Goal: Task Accomplishment & Management: Complete application form

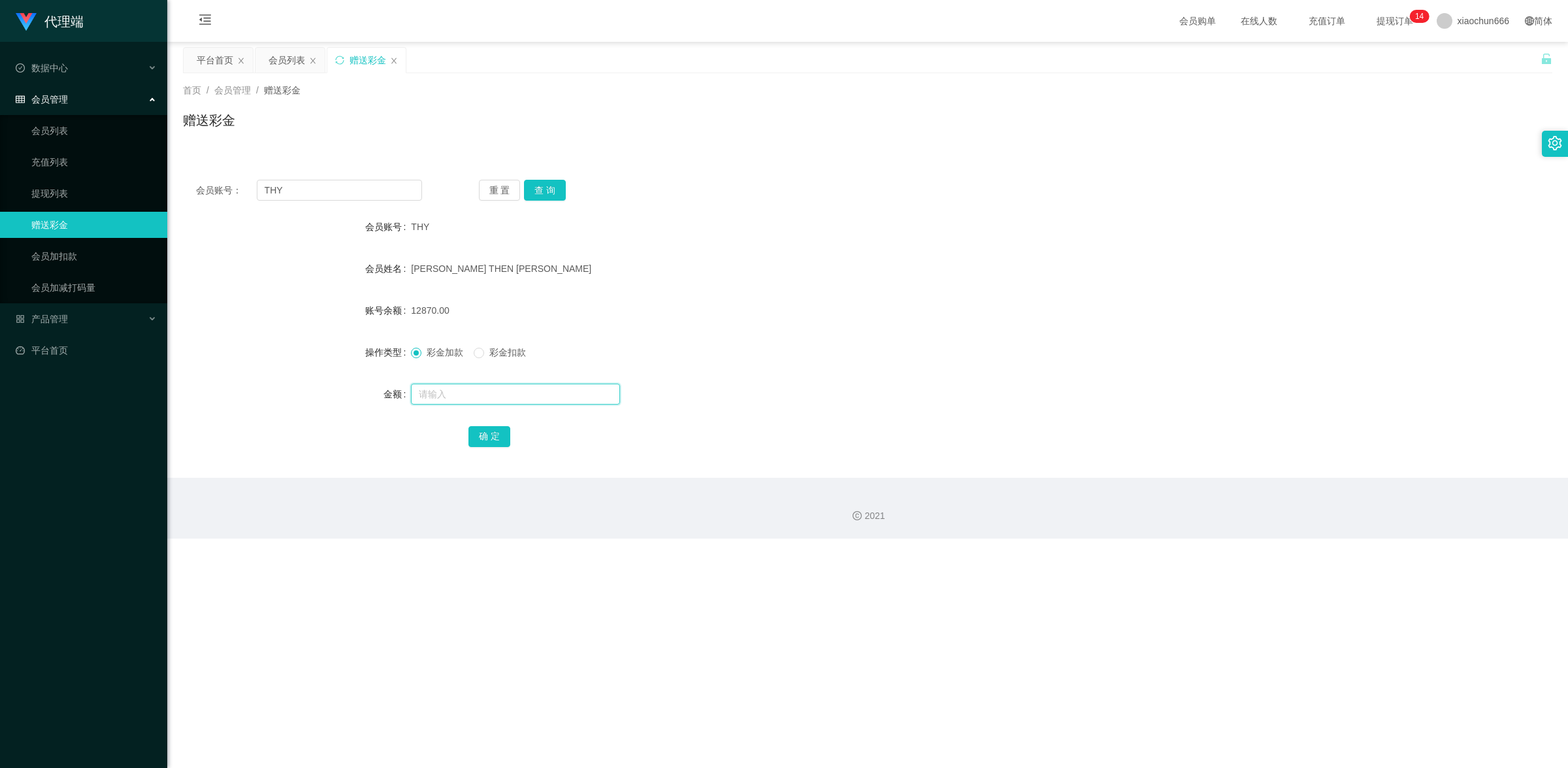
click at [492, 387] on input "text" at bounding box center [515, 394] width 209 height 21
type input "8"
click at [501, 442] on button "确 定" at bounding box center [489, 436] width 42 height 21
click at [483, 384] on input "text" at bounding box center [515, 394] width 209 height 21
type input "8"
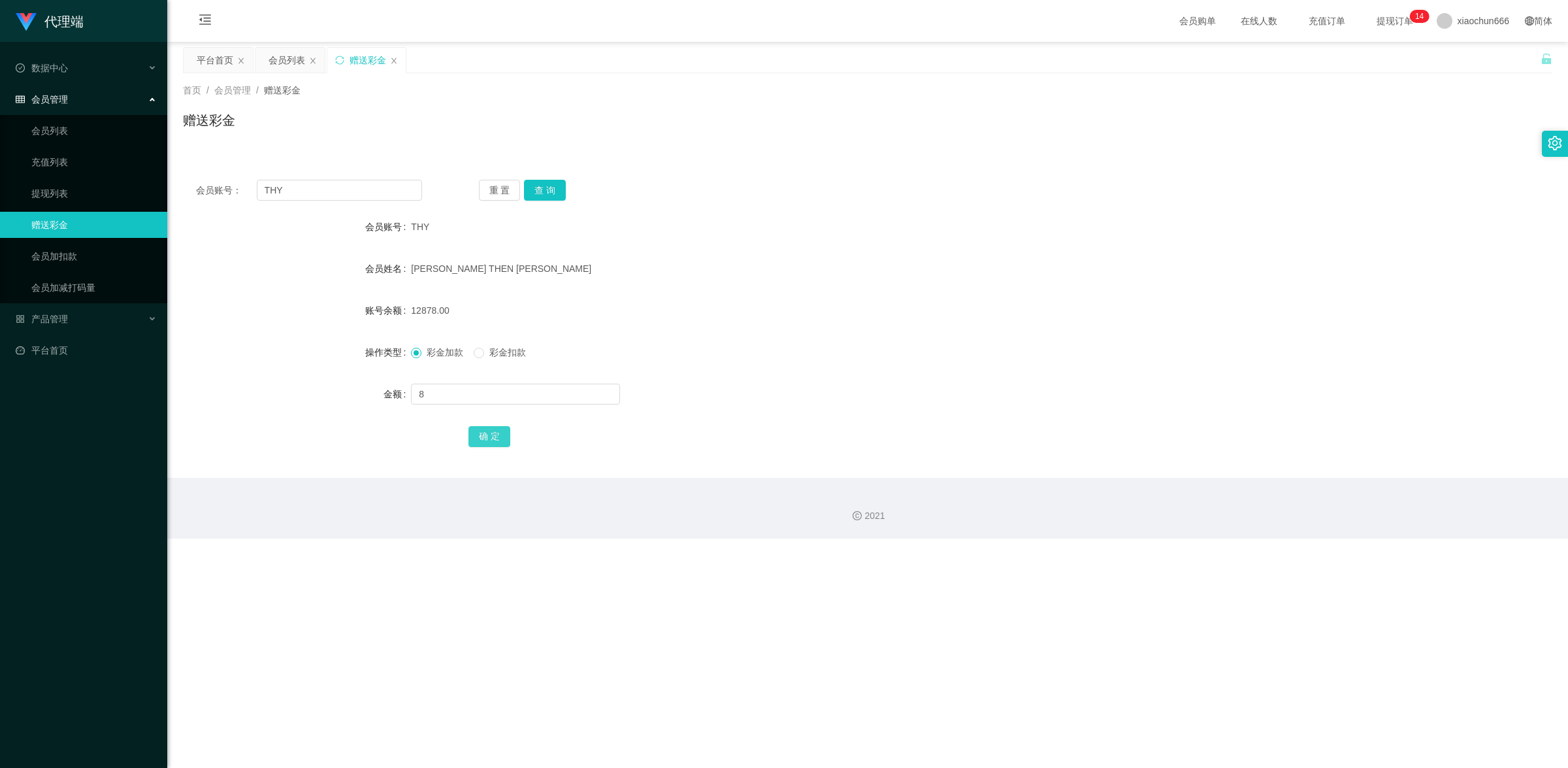
drag, startPoint x: 490, startPoint y: 428, endPoint x: 509, endPoint y: 423, distance: 19.6
click at [490, 428] on button "确 定" at bounding box center [489, 436] width 42 height 21
click at [462, 390] on input "text" at bounding box center [515, 394] width 209 height 21
type input "8"
drag, startPoint x: 481, startPoint y: 426, endPoint x: 521, endPoint y: 421, distance: 40.3
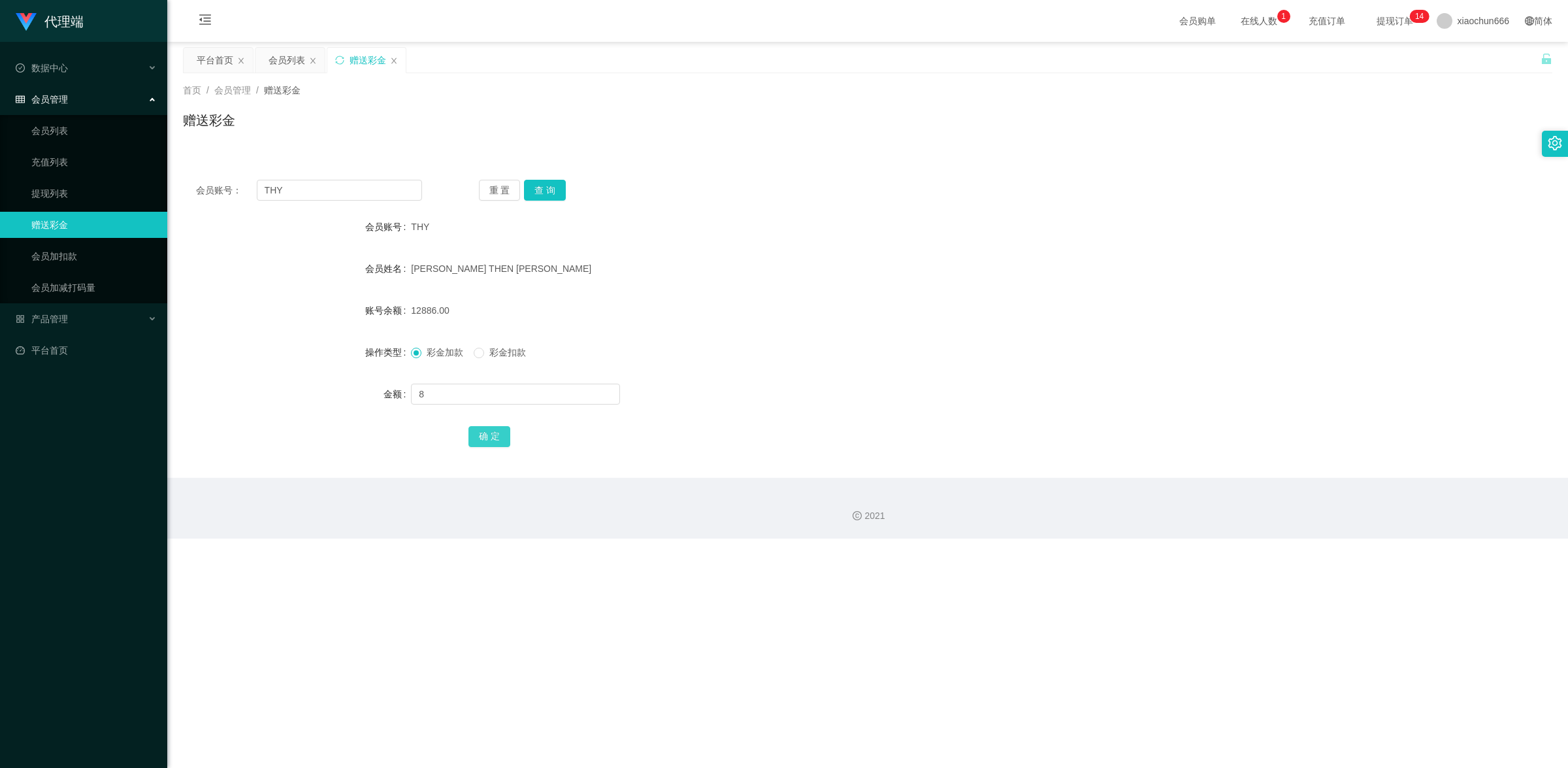
click at [481, 426] on button "确 定" at bounding box center [489, 436] width 42 height 21
